Goal: Task Accomplishment & Management: Use online tool/utility

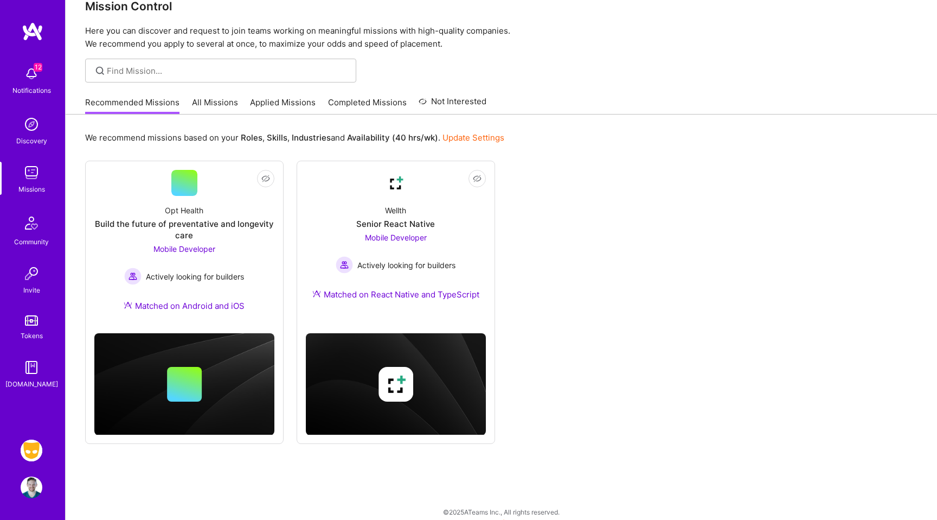
scroll to position [33, 0]
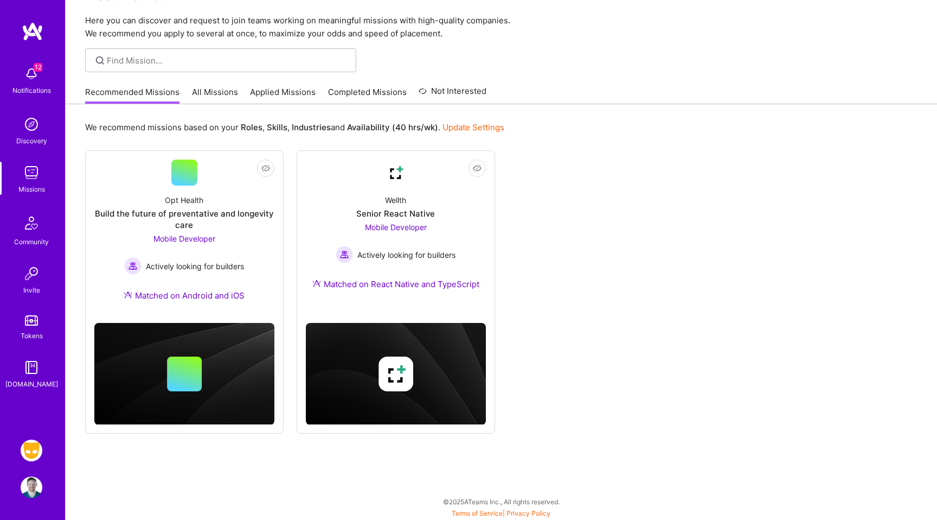
click at [31, 450] on img at bounding box center [32, 450] width 22 height 22
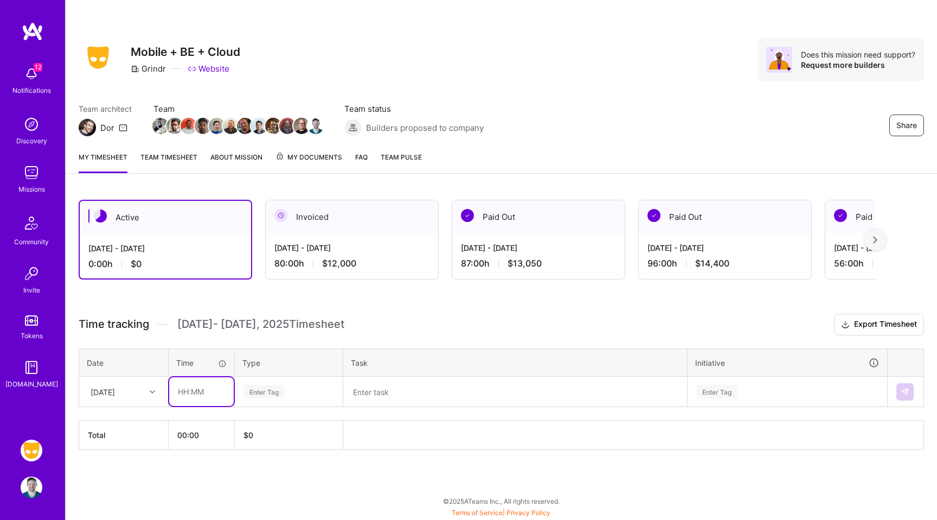
click at [203, 388] on input "text" at bounding box center [201, 391] width 65 height 29
type input "08:00"
click at [128, 398] on div "[DATE]" at bounding box center [115, 391] width 60 height 18
click at [117, 422] on div "[DATE]" at bounding box center [124, 422] width 88 height 20
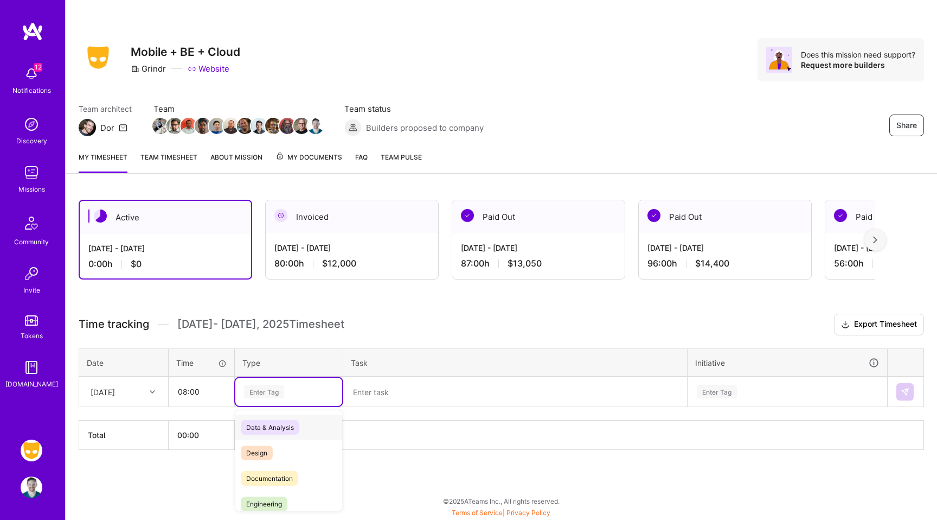
click at [259, 399] on div "Enter Tag" at bounding box center [288, 392] width 107 height 28
type input "engi"
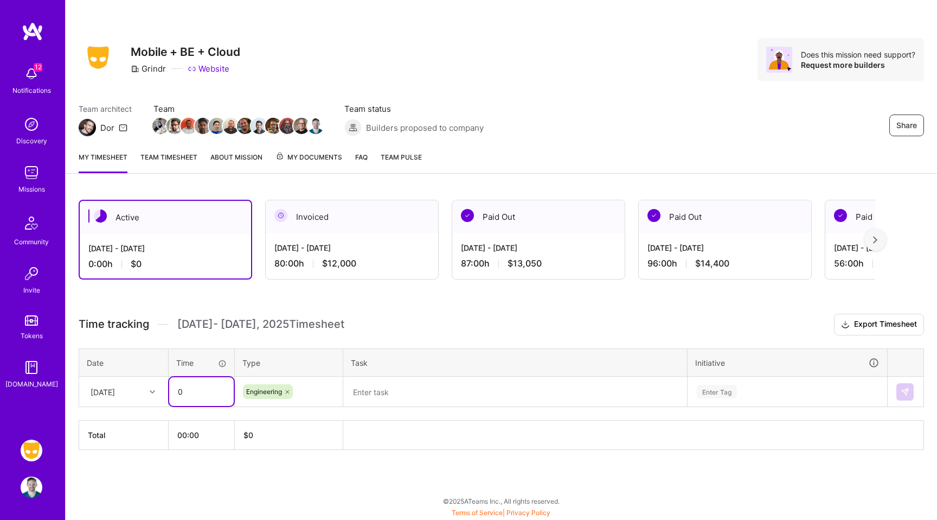
type input "0"
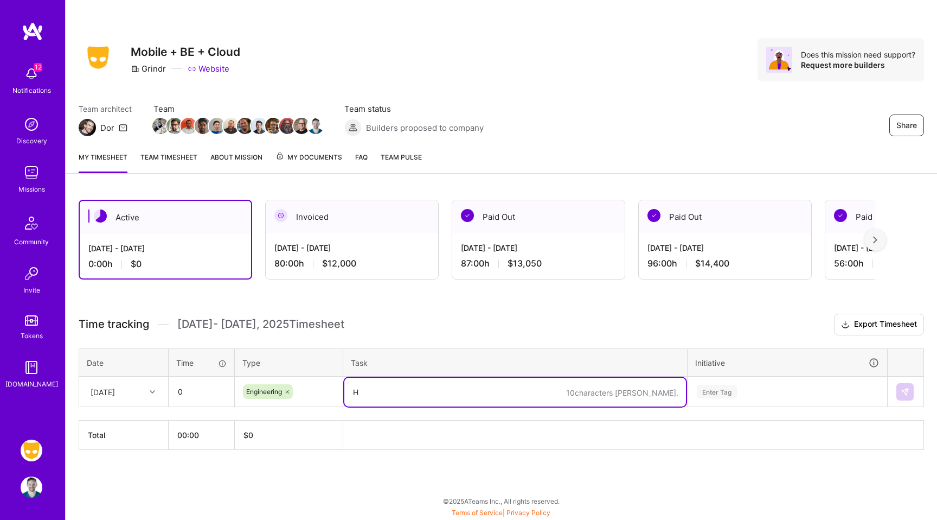
type textarea "H"
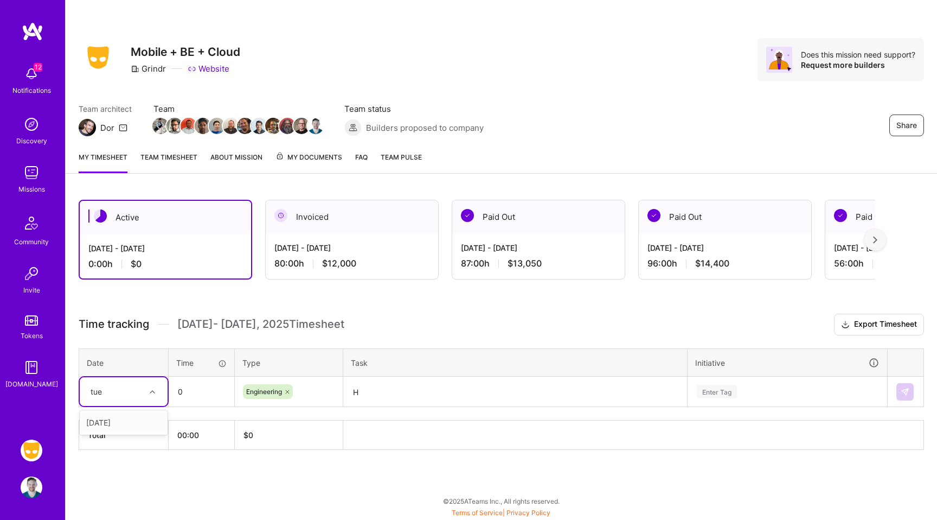
type input "tues"
type input "08:00"
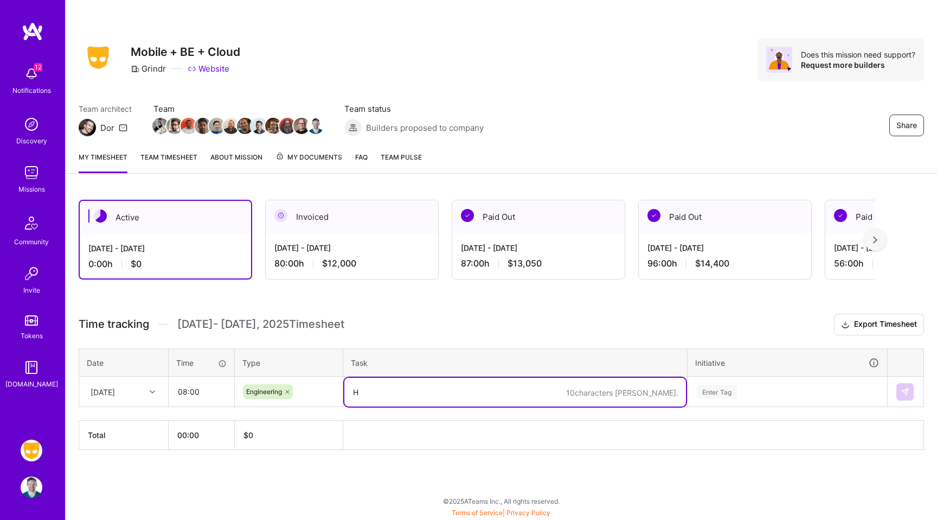
click at [386, 390] on textarea "H" at bounding box center [515, 392] width 342 height 29
paste textarea "[URL][DOMAIN_NAME] Working on prs getting merged in. PUlling tickets in as i go…"
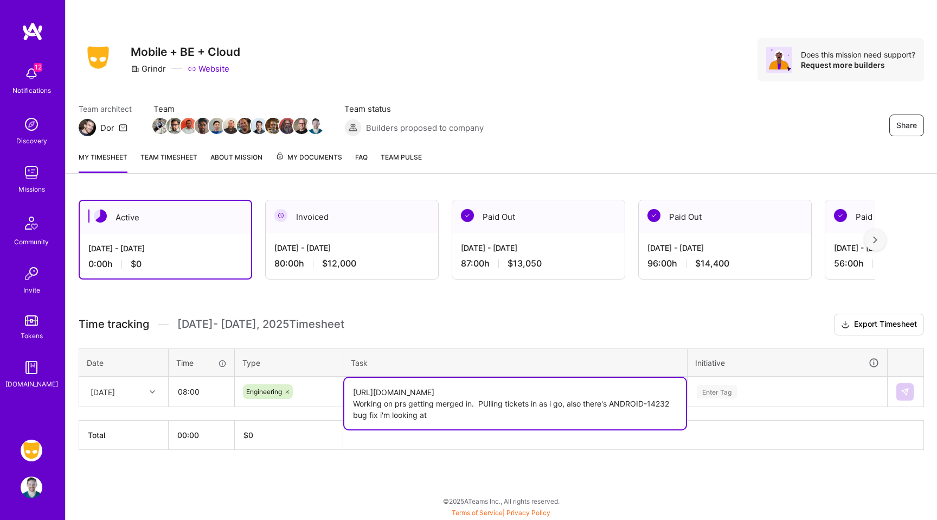
type textarea "[URL][DOMAIN_NAME] Working on prs getting merged in. PUlling tickets in as i go…"
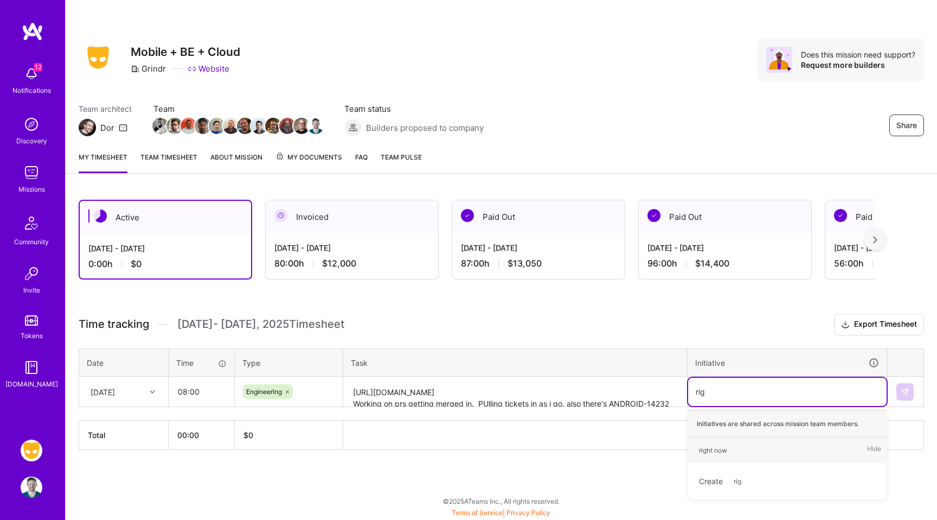
type input "righ"
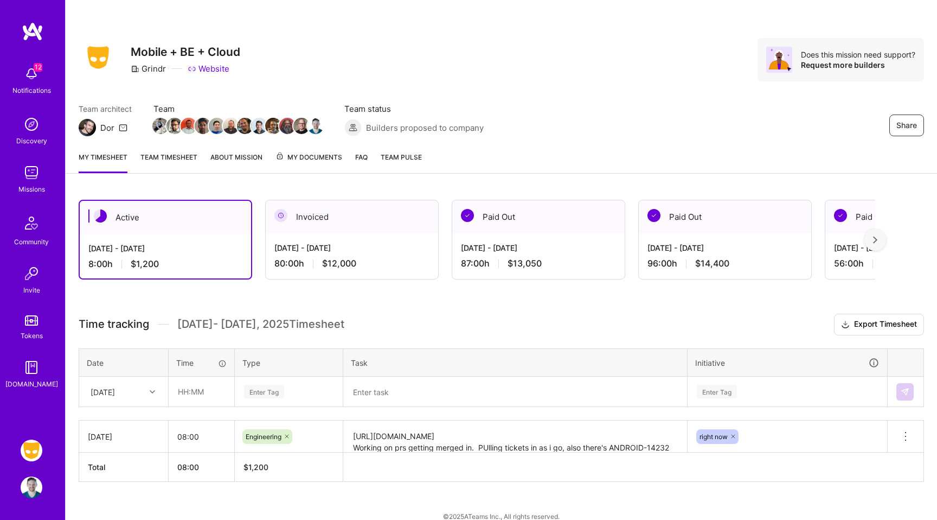
click at [129, 425] on td "[DATE]" at bounding box center [124, 436] width 90 height 32
click at [120, 393] on div "Time tracking [DATE] - [DATE] Timesheet Export Timesheet Date Time Type Task In…" at bounding box center [502, 398] width 846 height 168
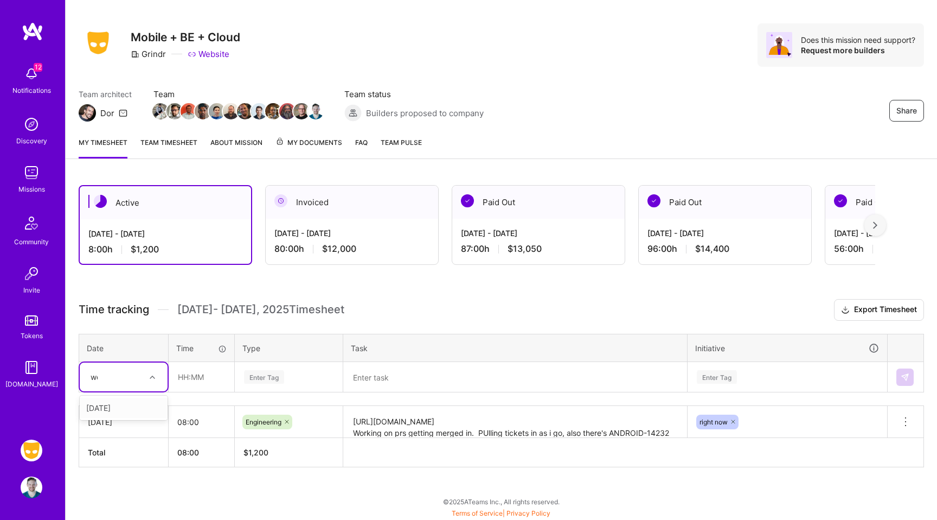
type input "wed"
type input "08:00"
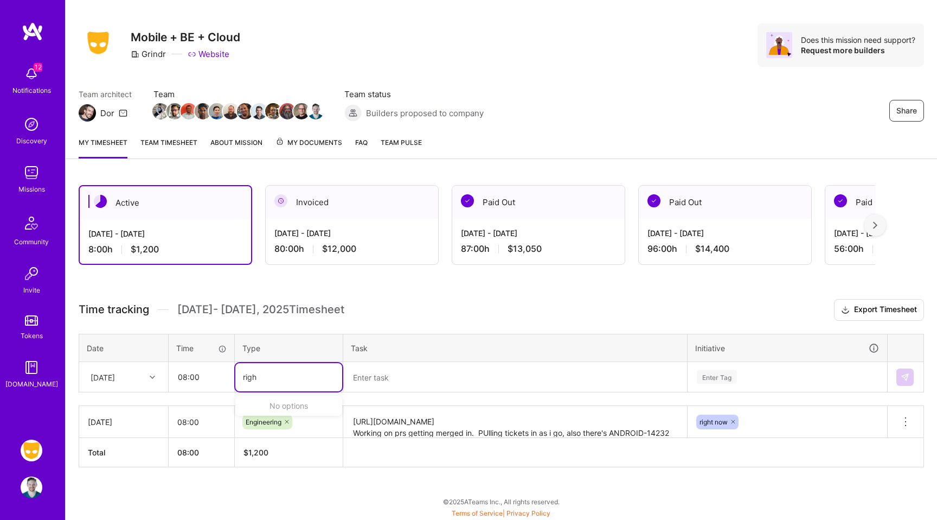
type input "righ"
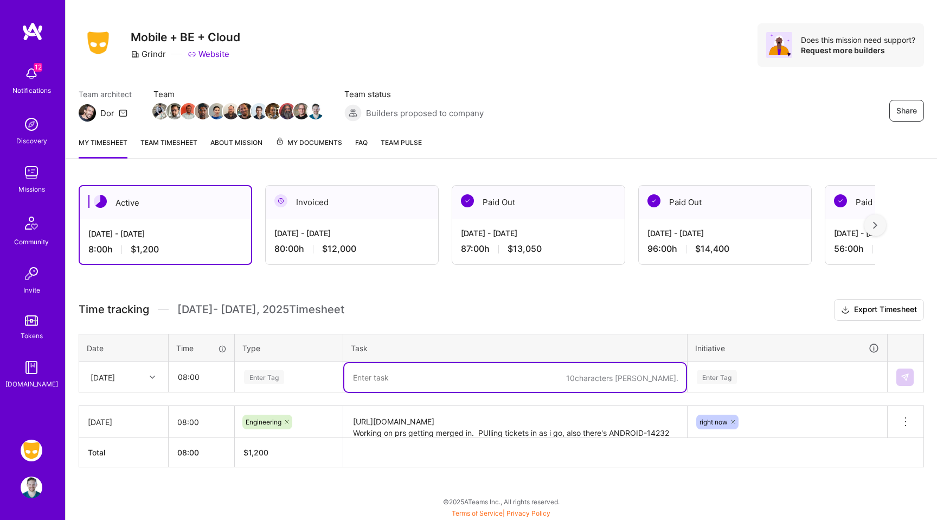
paste textarea "Cleaning up my branch for review related to the explicit flip image bottom shee…"
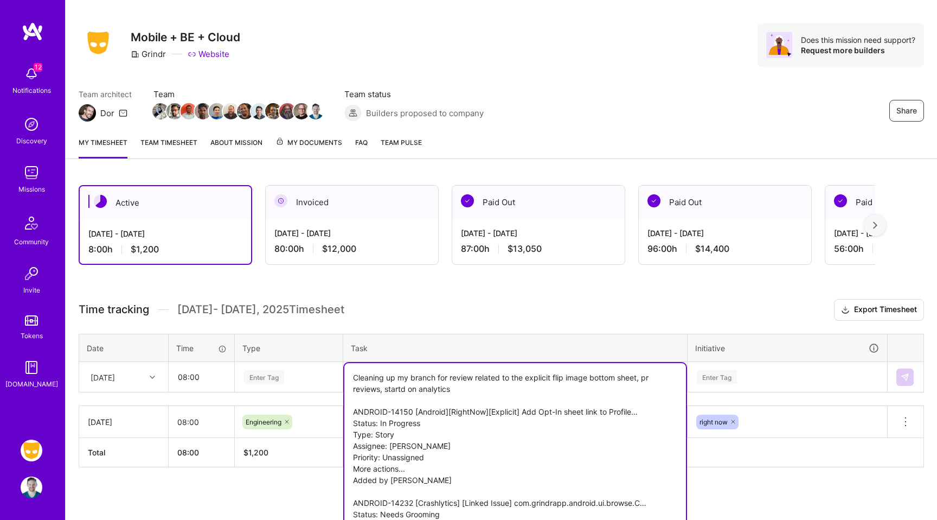
scroll to position [70, 0]
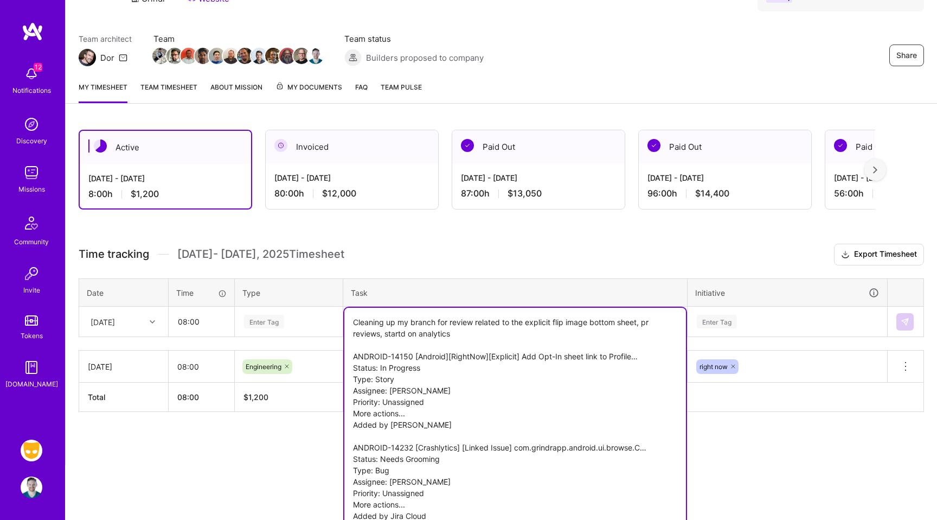
type textarea "Cleaning up my branch for review related to the explicit flip image bottom shee…"
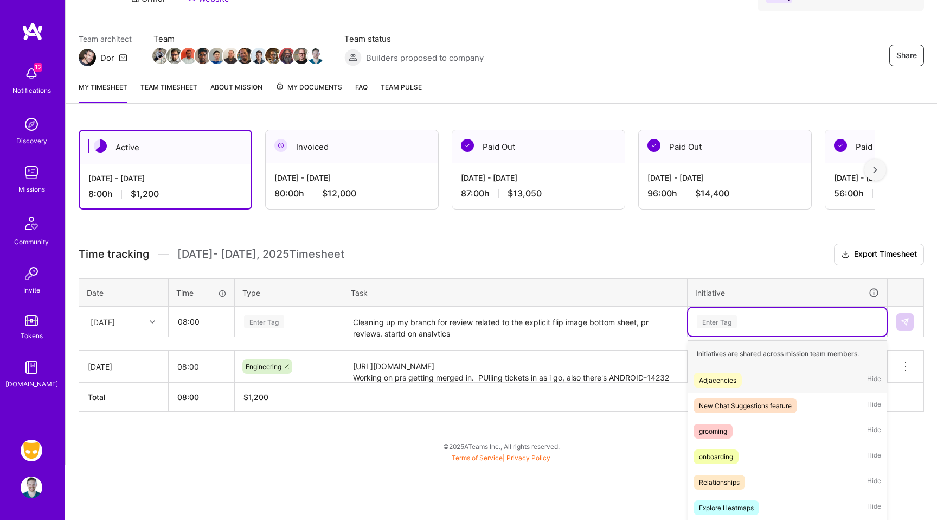
scroll to position [112, 0]
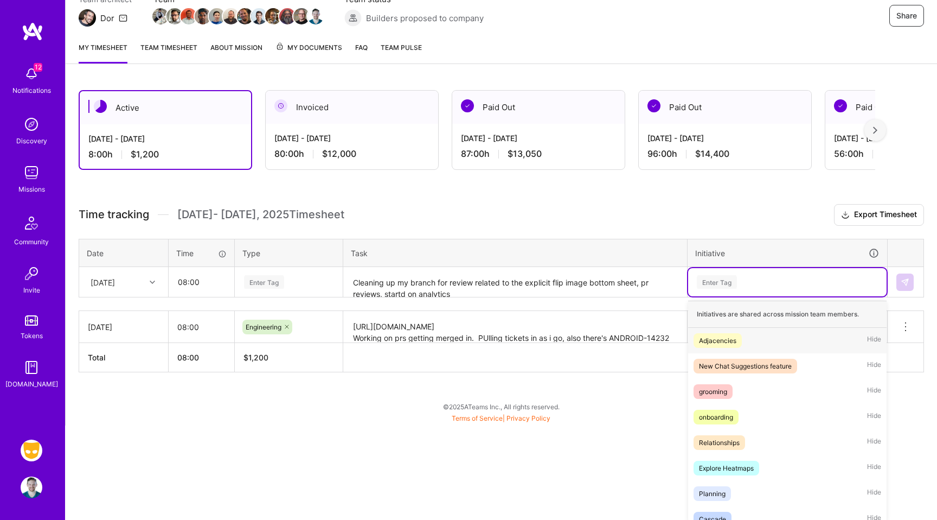
click at [726, 296] on div "option right now, selected. option Adjacencies focused, 1 of 38. 38 results ava…" at bounding box center [787, 282] width 199 height 28
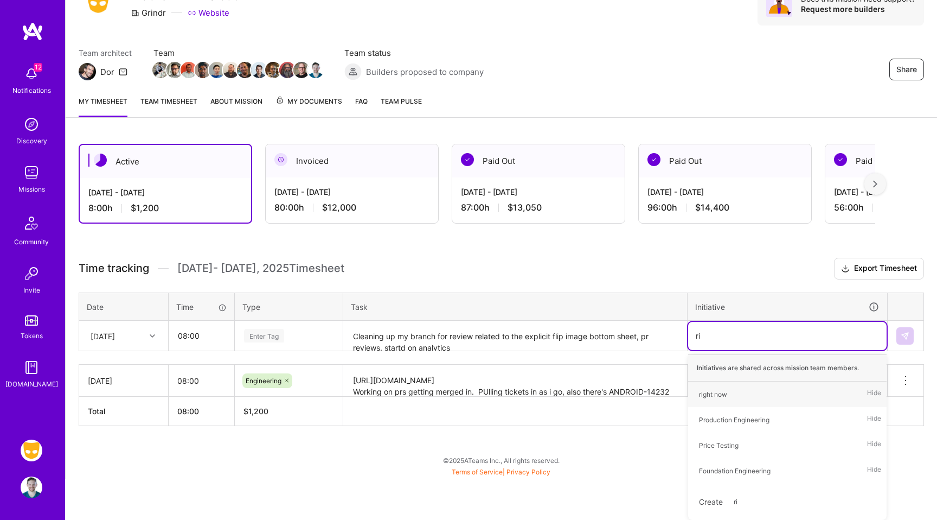
scroll to position [15, 0]
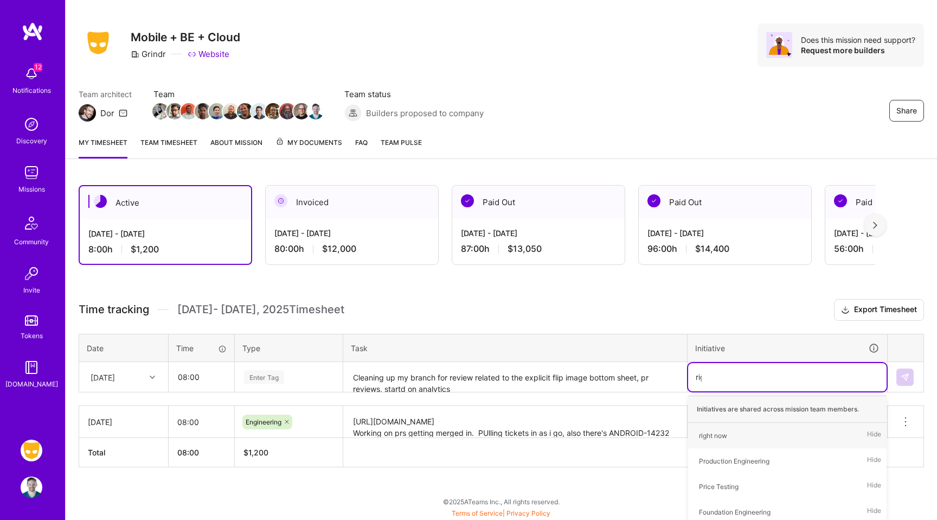
type input "righ"
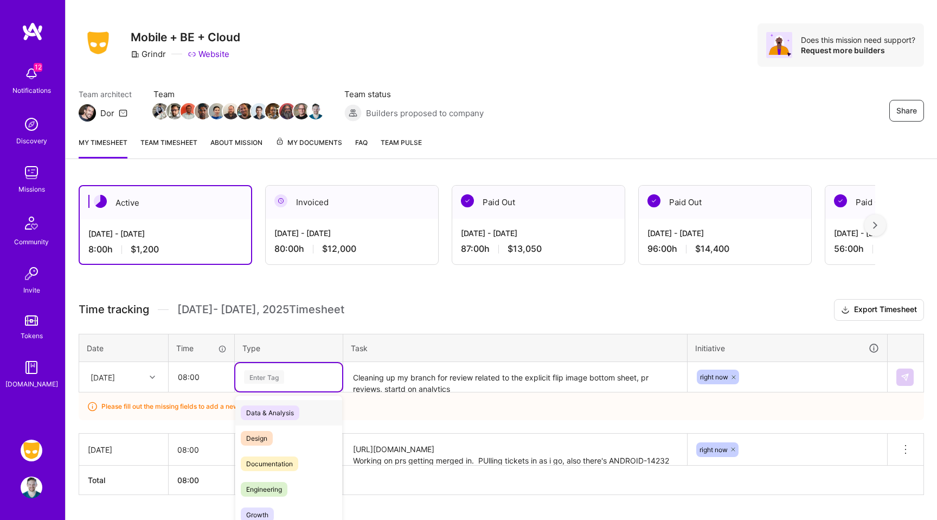
scroll to position [42, 0]
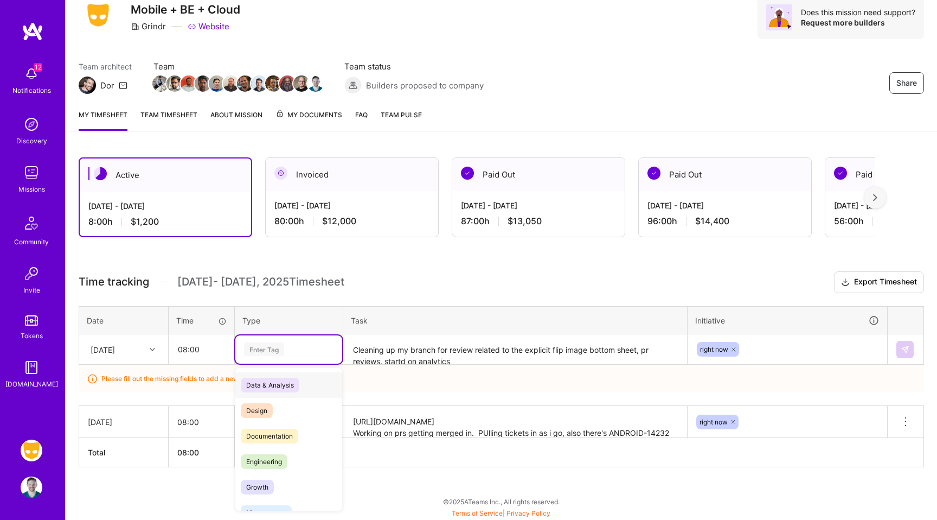
click at [284, 363] on div "option Engineering, selected. option Data & Analysis focused, 0 of 2. 17 result…" at bounding box center [288, 349] width 107 height 28
type input "engi"
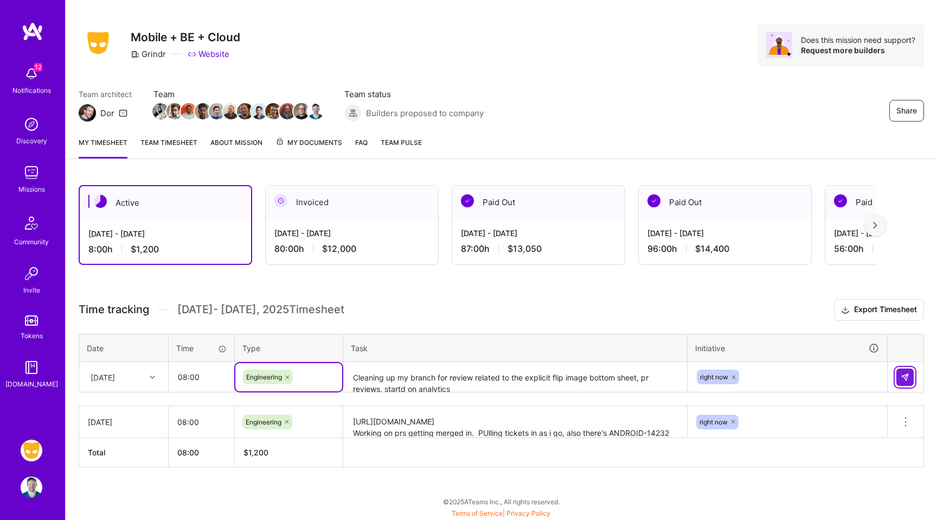
click at [902, 374] on img at bounding box center [905, 377] width 9 height 9
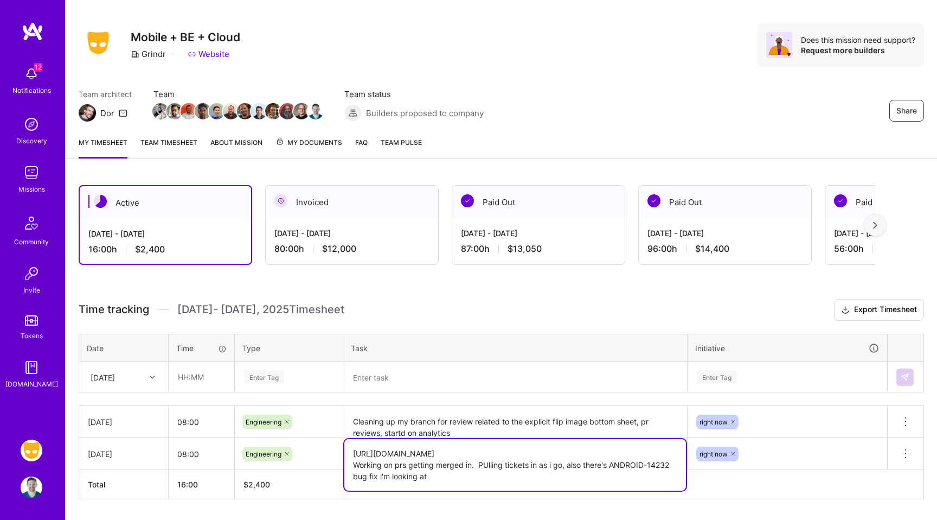
click at [407, 462] on textarea "[URL][DOMAIN_NAME] Working on prs getting merged in. PUlling tickets in as i go…" at bounding box center [515, 465] width 342 height 52
paste textarea "Worked on explicit opt-in sheet ticket, got annoyed with screenshot blocking wo…"
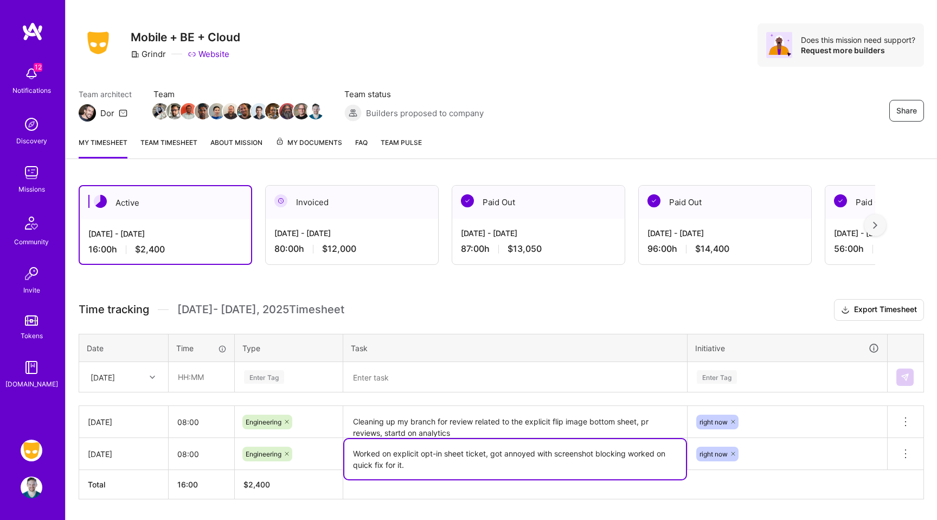
type textarea "Worked on explicit opt-in sheet ticket, got annoyed with screenshot blocking wo…"
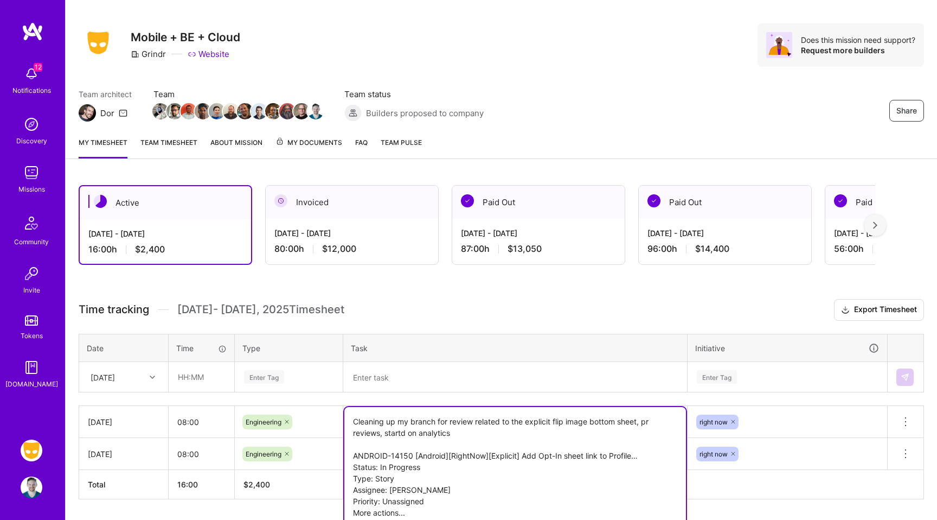
click at [431, 422] on textarea "Cleaning up my branch for review related to the explicit flip image bottom shee…" at bounding box center [515, 518] width 342 height 222
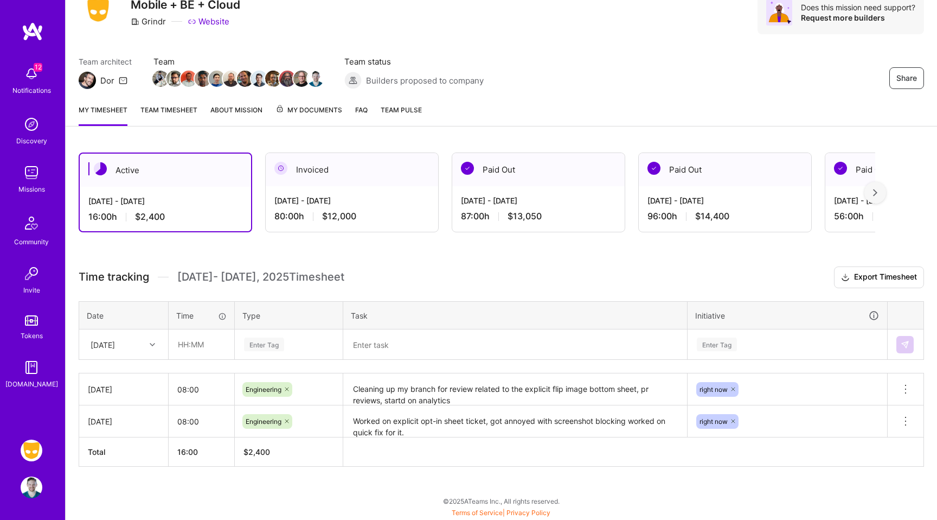
scroll to position [47, 0]
click at [97, 381] on table "[DATE] 08:00 Engineering Cleaning up my branch for review related to the explic…" at bounding box center [502, 420] width 846 height 94
click at [115, 344] on div "[DATE]" at bounding box center [103, 344] width 24 height 11
type input "thurs"
click at [196, 341] on input "text" at bounding box center [201, 344] width 65 height 29
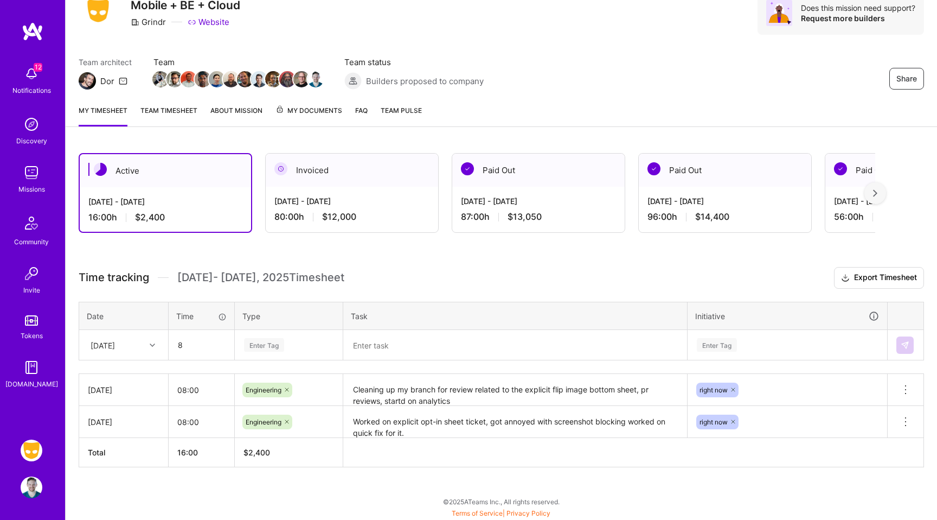
type input "08:00"
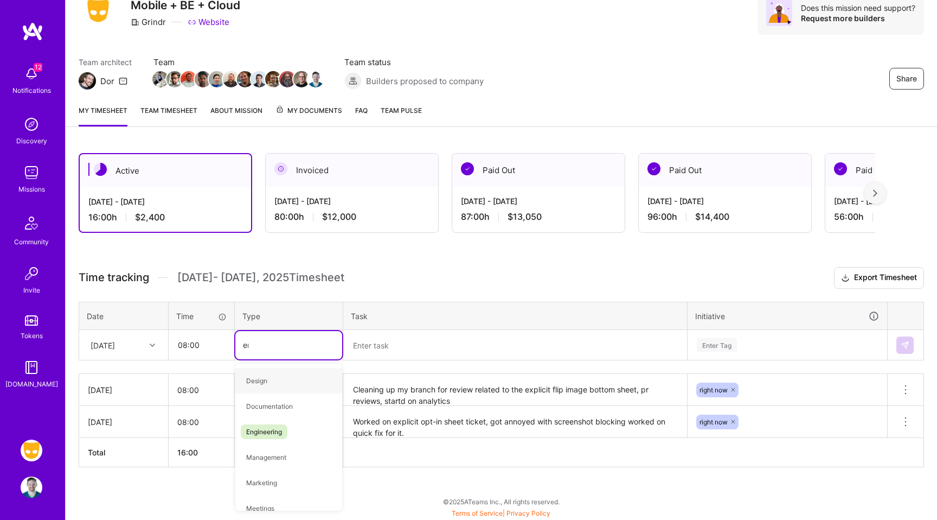
type input "engi"
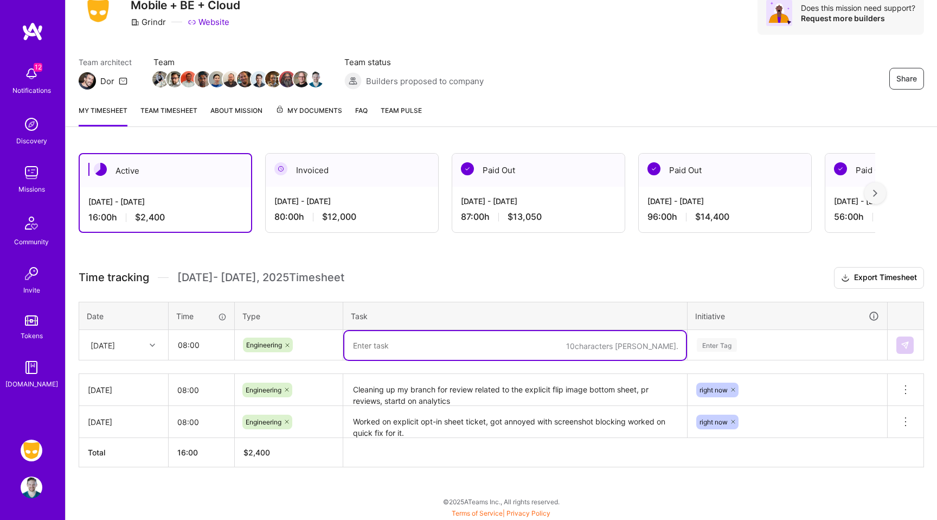
paste textarea "Cleaning up my branch for review related to the explicit flip image bottom shee…"
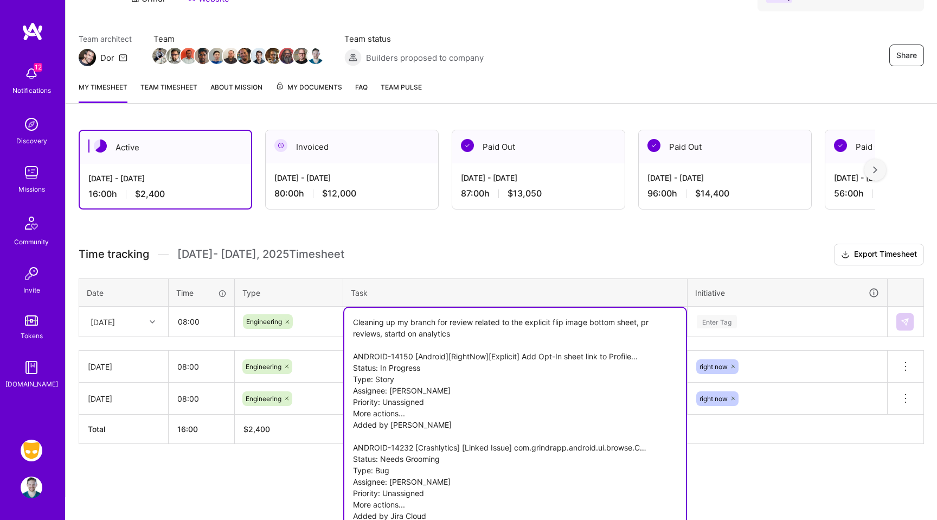
type textarea "Cleaning up my branch for review related to the explicit flip image bottom shee…"
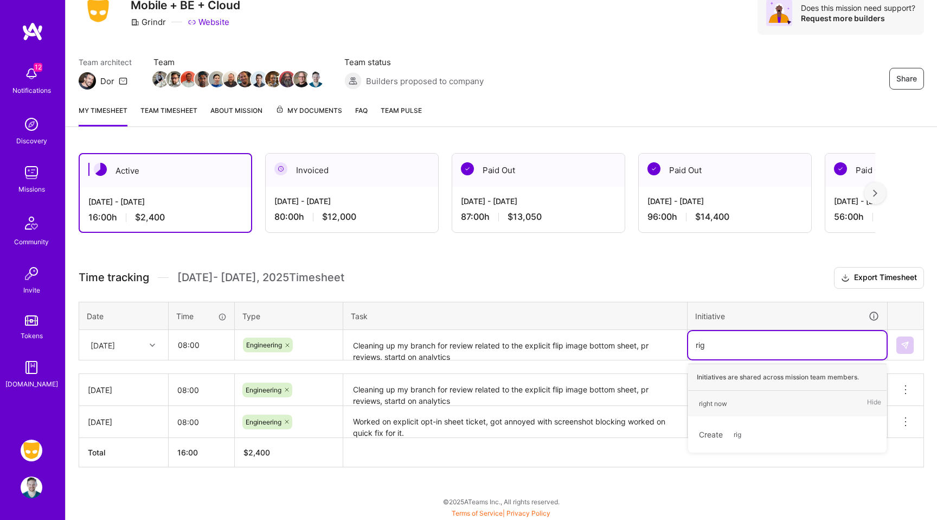
type input "righ"
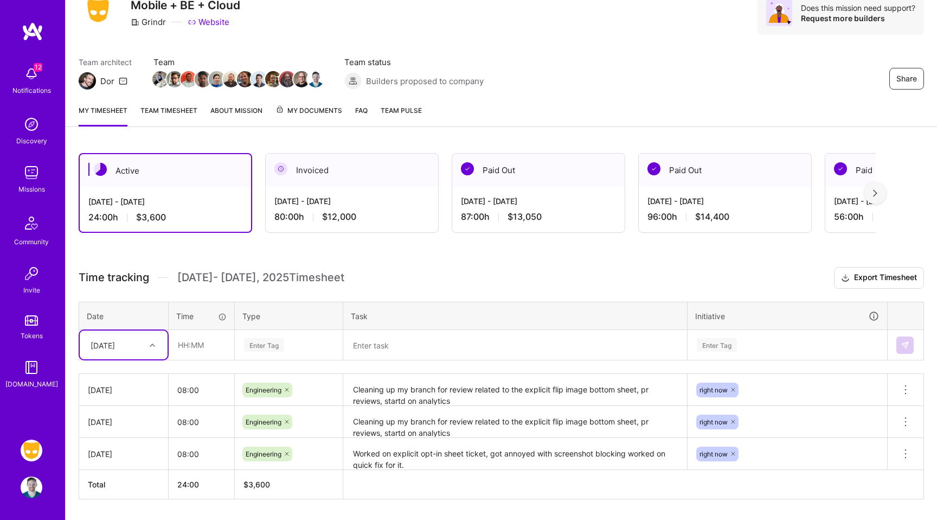
scroll to position [79, 0]
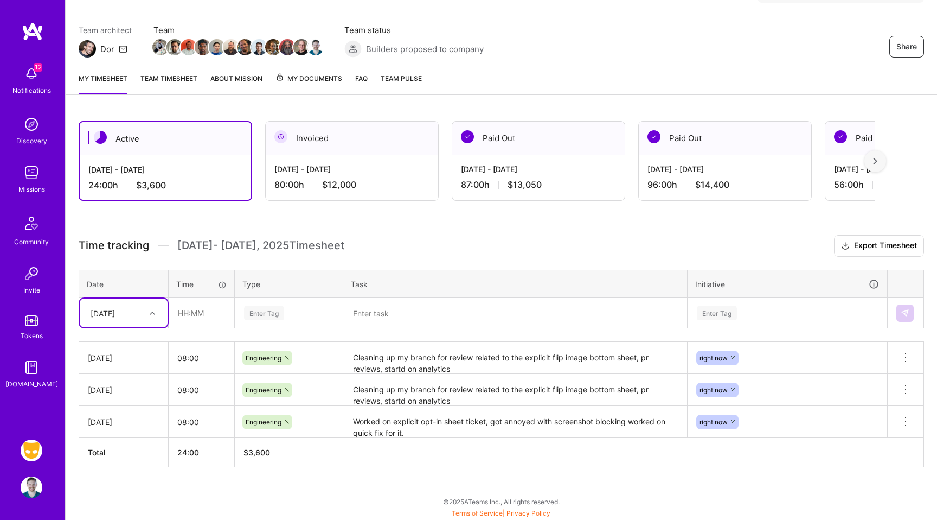
click at [378, 391] on textarea "Cleaning up my branch for review related to the explicit flip image bottom shee…" at bounding box center [515, 390] width 342 height 30
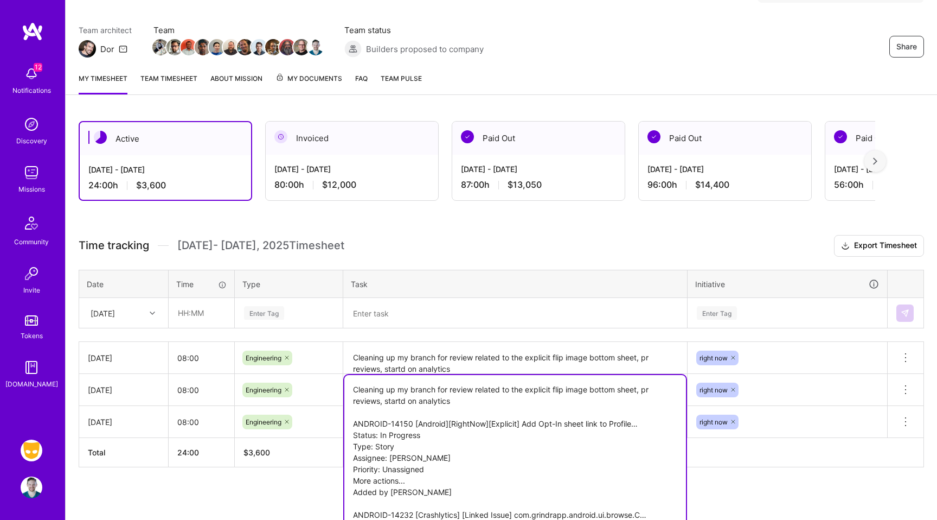
paste textarea "Working on analytics ticket [URL][DOMAIN_NAME] Working on prs getting merged in…"
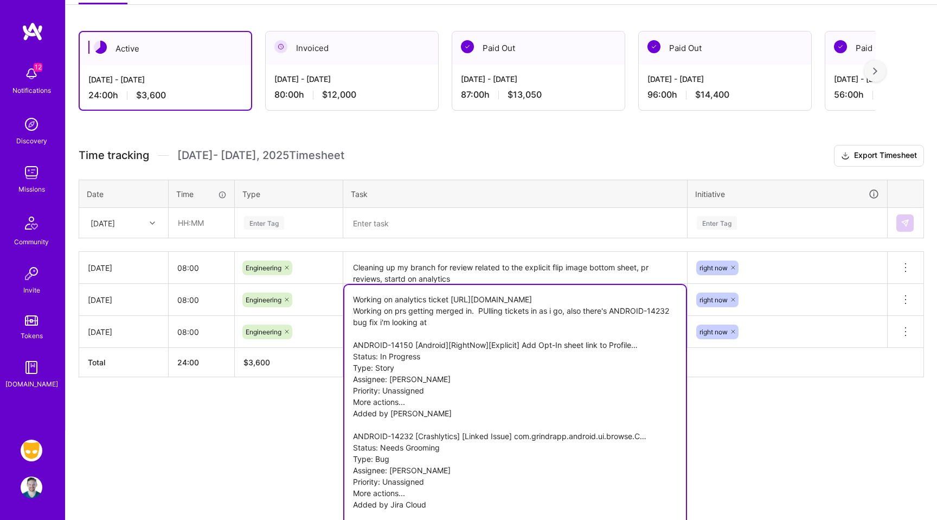
type textarea "Working on analytics ticket [URL][DOMAIN_NAME] Working on prs getting merged in…"
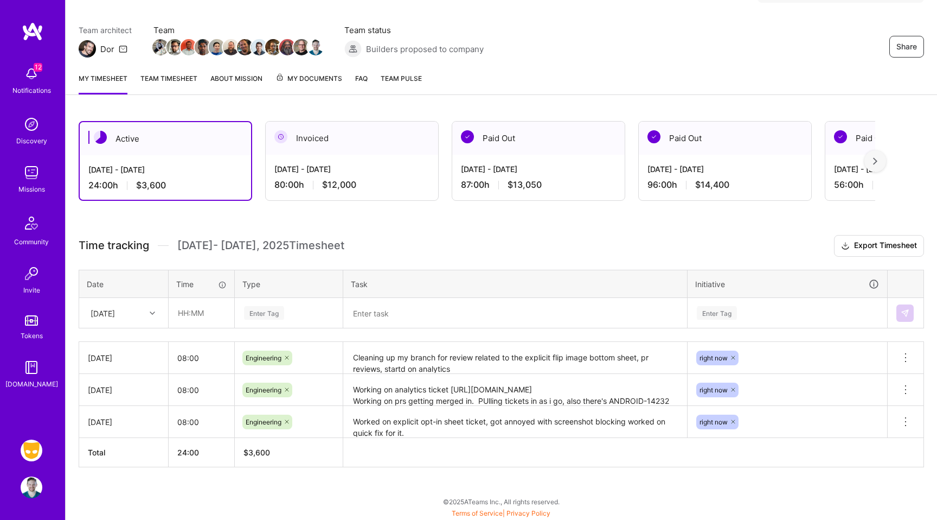
click at [259, 442] on html "12 12 Notifications Discovery Missions Community Invite Tokens [DOMAIN_NAME] Gr…" at bounding box center [468, 218] width 937 height 594
click at [139, 315] on div "[DATE]" at bounding box center [115, 313] width 60 height 18
type input "fri"
type input "08:00"
type input "engi"
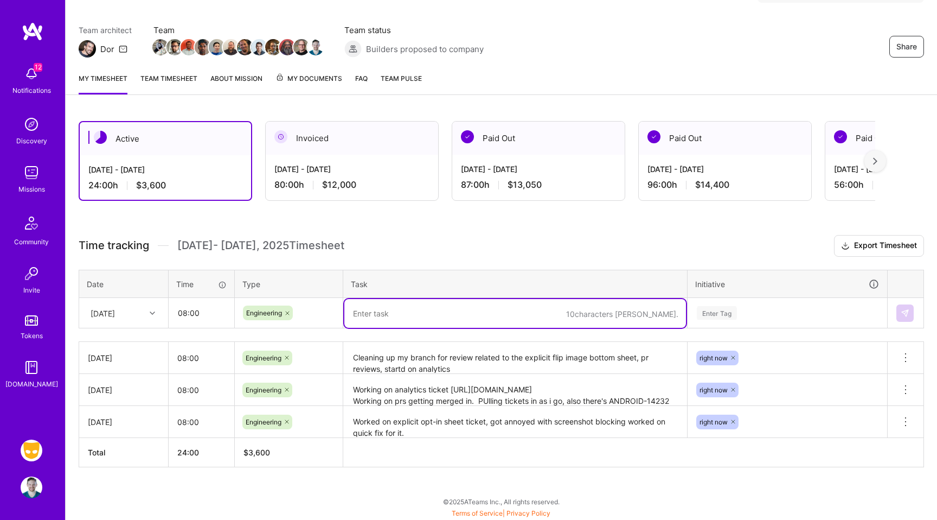
click at [548, 317] on textarea at bounding box center [515, 313] width 342 height 29
type textarea "Finished up work cleaned up for pr RN flipper opt in for nuddity bottom sheet."
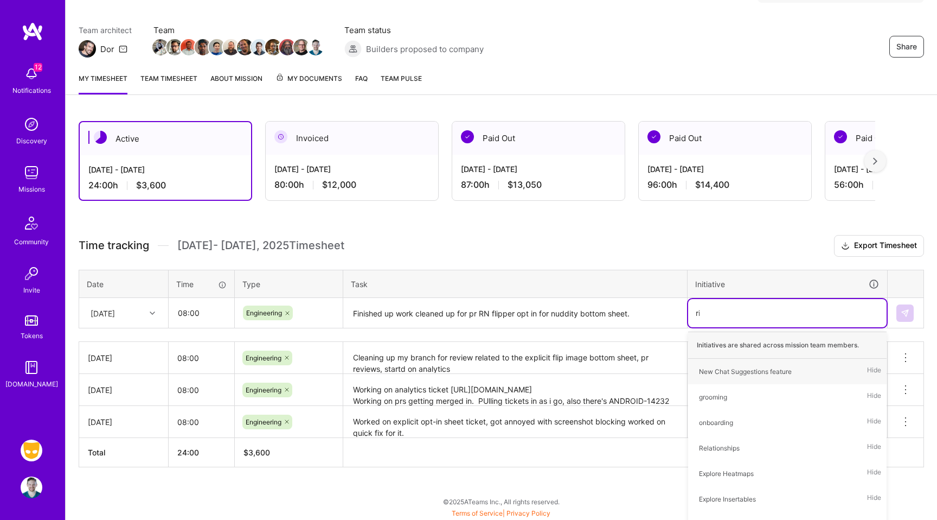
type input "righ"
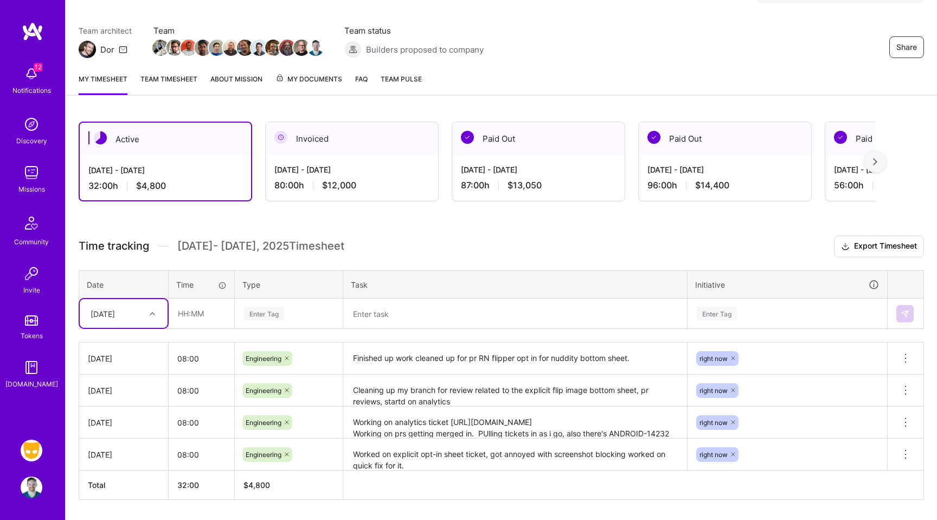
scroll to position [74, 0]
